Goal: Find specific page/section: Find specific page/section

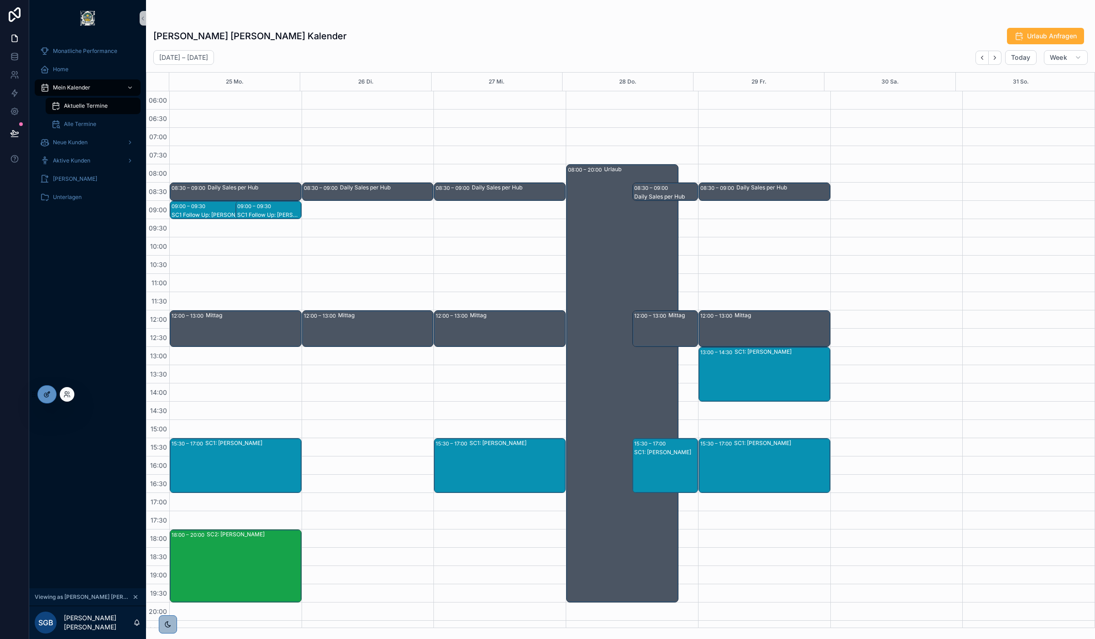
scroll to position [48, 0]
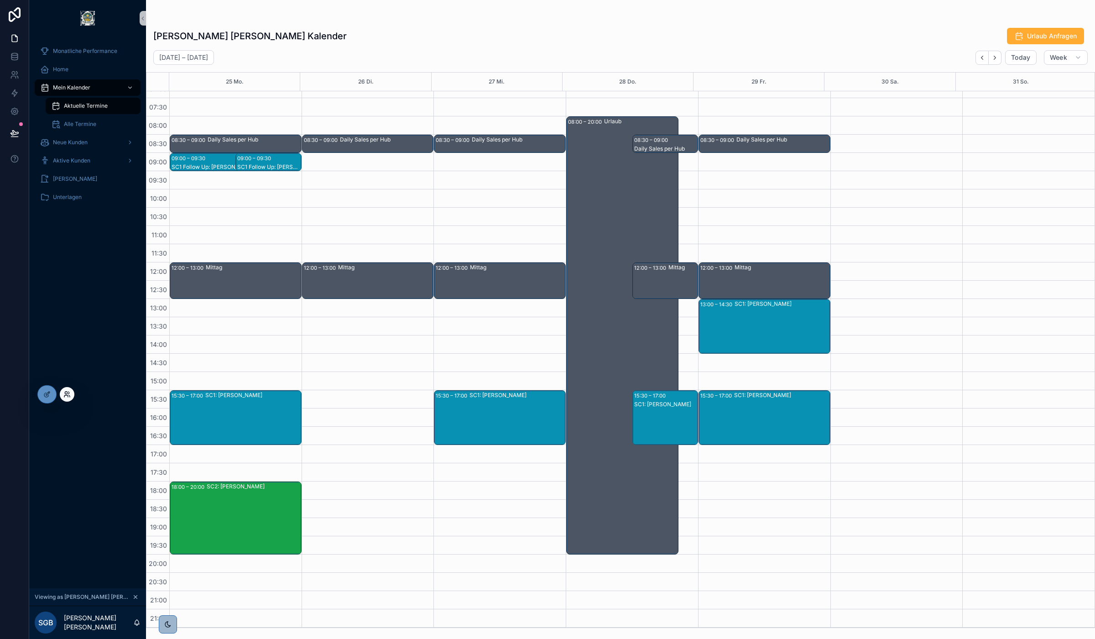
click at [68, 391] on icon at bounding box center [66, 394] width 7 height 7
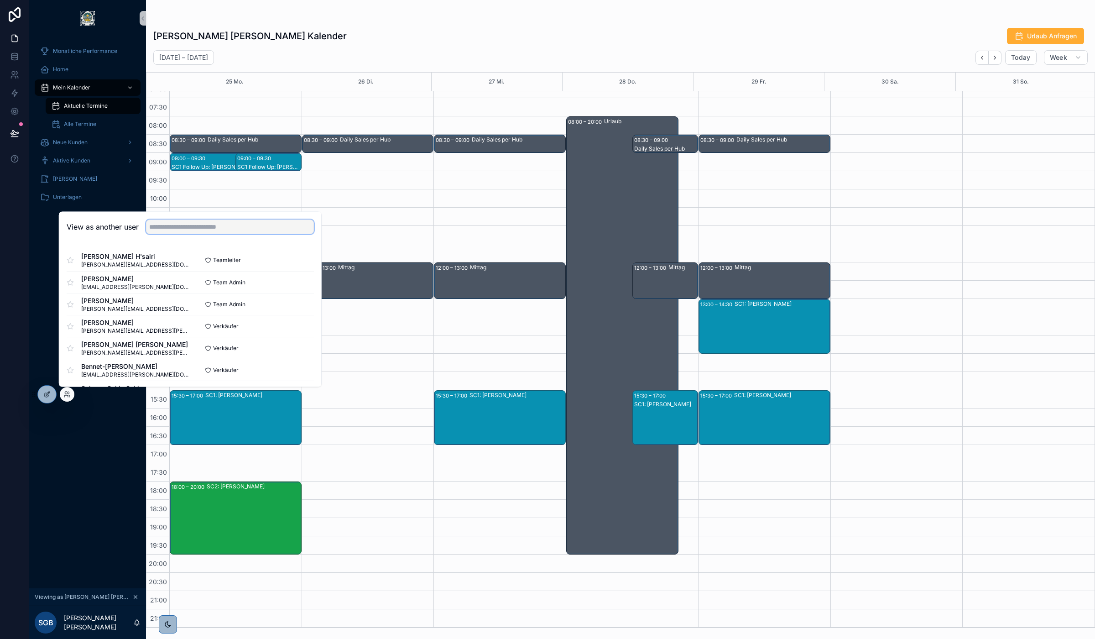
click at [199, 229] on input "text" at bounding box center [230, 226] width 168 height 15
type input "**********"
